Goal: Find specific page/section: Find specific page/section

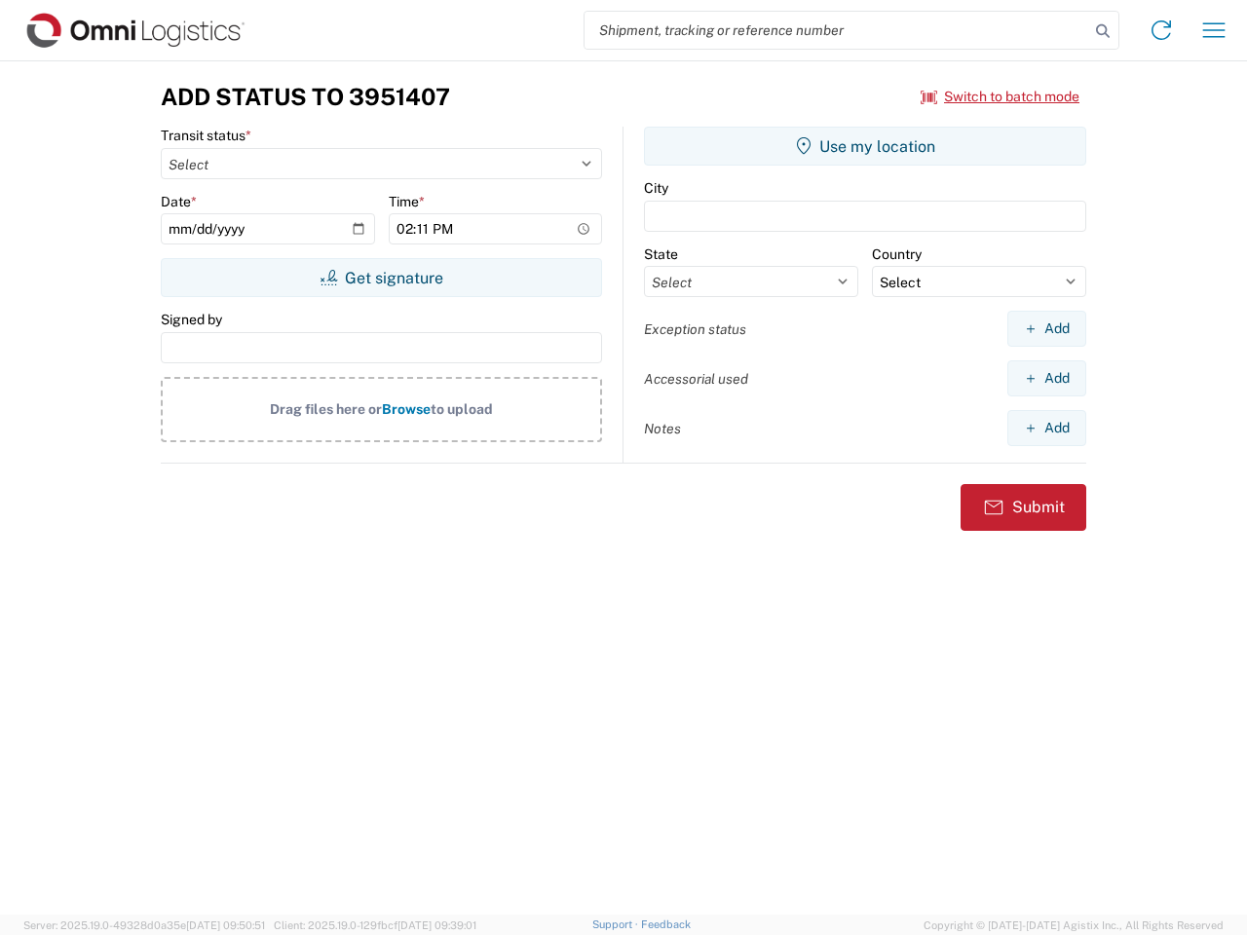
click at [837, 30] on input "search" at bounding box center [836, 30] width 505 height 37
click at [1103, 31] on icon at bounding box center [1102, 31] width 27 height 27
click at [1161, 30] on icon at bounding box center [1161, 30] width 31 height 31
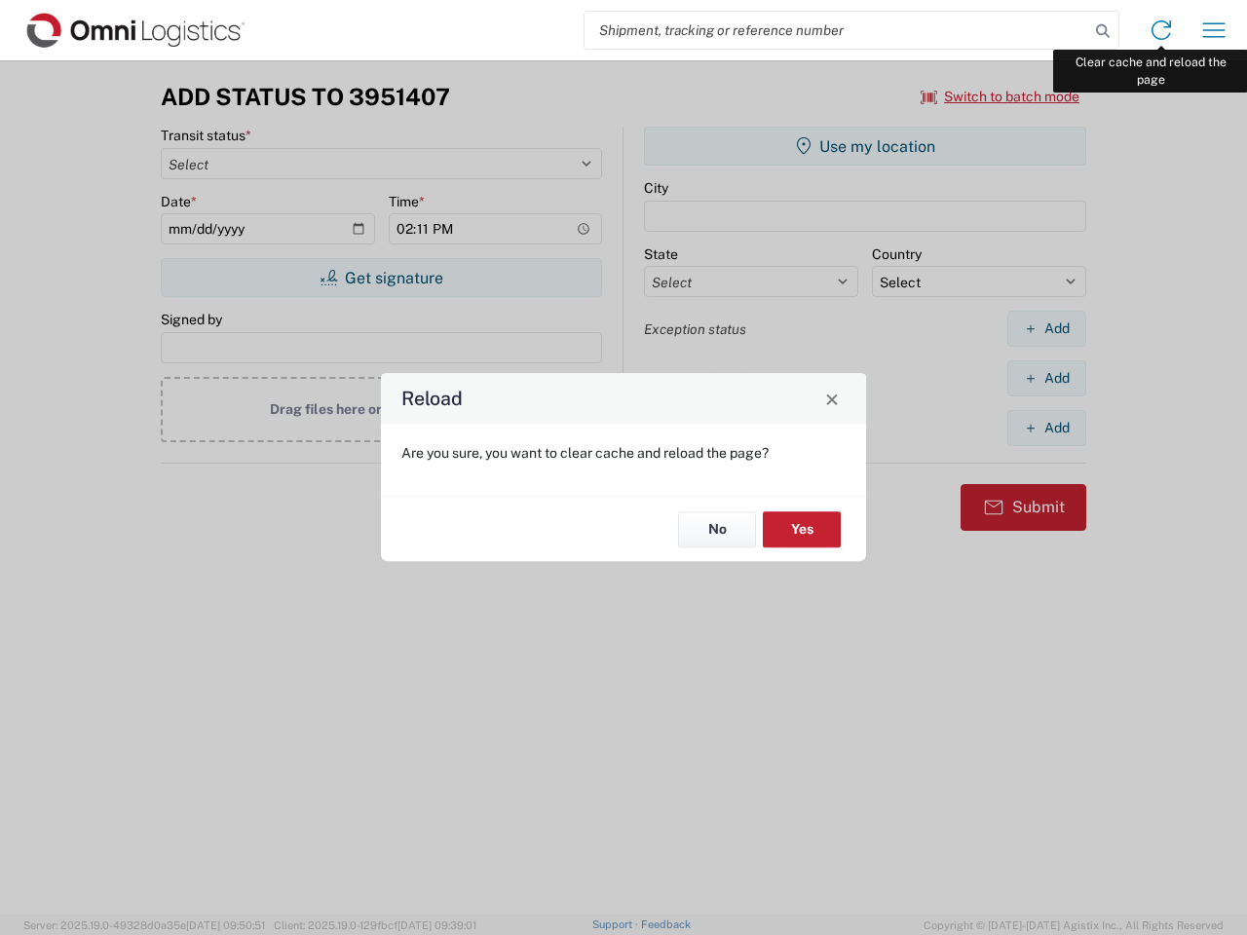
click at [1214, 30] on div "Reload Are you sure, you want to clear cache and reload the page? No Yes" at bounding box center [623, 467] width 1247 height 935
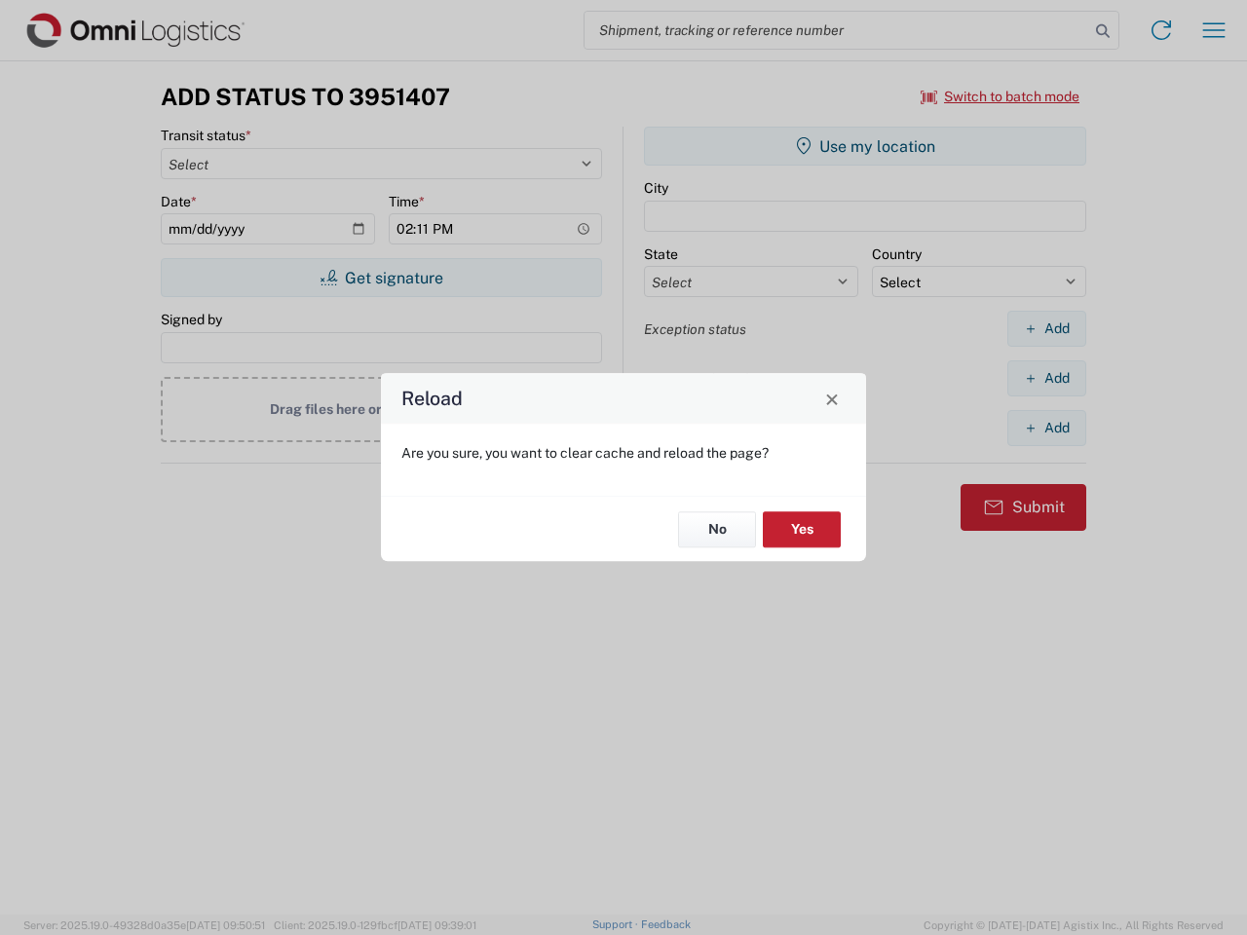
click at [1000, 96] on div "Reload Are you sure, you want to clear cache and reload the page? No Yes" at bounding box center [623, 467] width 1247 height 935
click at [381, 278] on div "Reload Are you sure, you want to clear cache and reload the page? No Yes" at bounding box center [623, 467] width 1247 height 935
click at [865, 146] on div "Reload Are you sure, you want to clear cache and reload the page? No Yes" at bounding box center [623, 467] width 1247 height 935
click at [1046, 328] on div "Reload Are you sure, you want to clear cache and reload the page? No Yes" at bounding box center [623, 467] width 1247 height 935
click at [1046, 378] on div "Reload Are you sure, you want to clear cache and reload the page? No Yes" at bounding box center [623, 467] width 1247 height 935
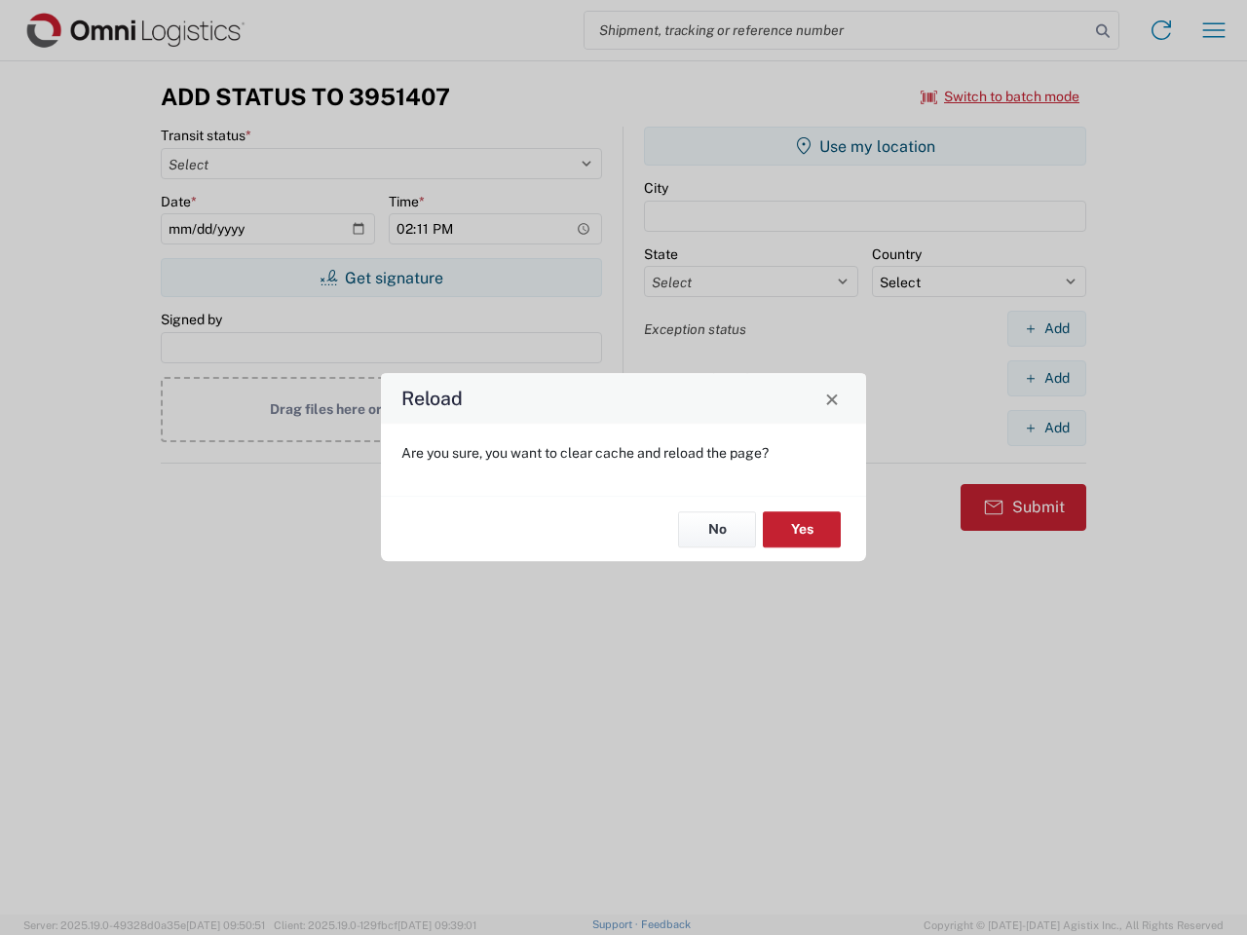
click at [1046, 428] on div "Reload Are you sure, you want to clear cache and reload the page? No Yes" at bounding box center [623, 467] width 1247 height 935
